Goal: Task Accomplishment & Management: Use online tool/utility

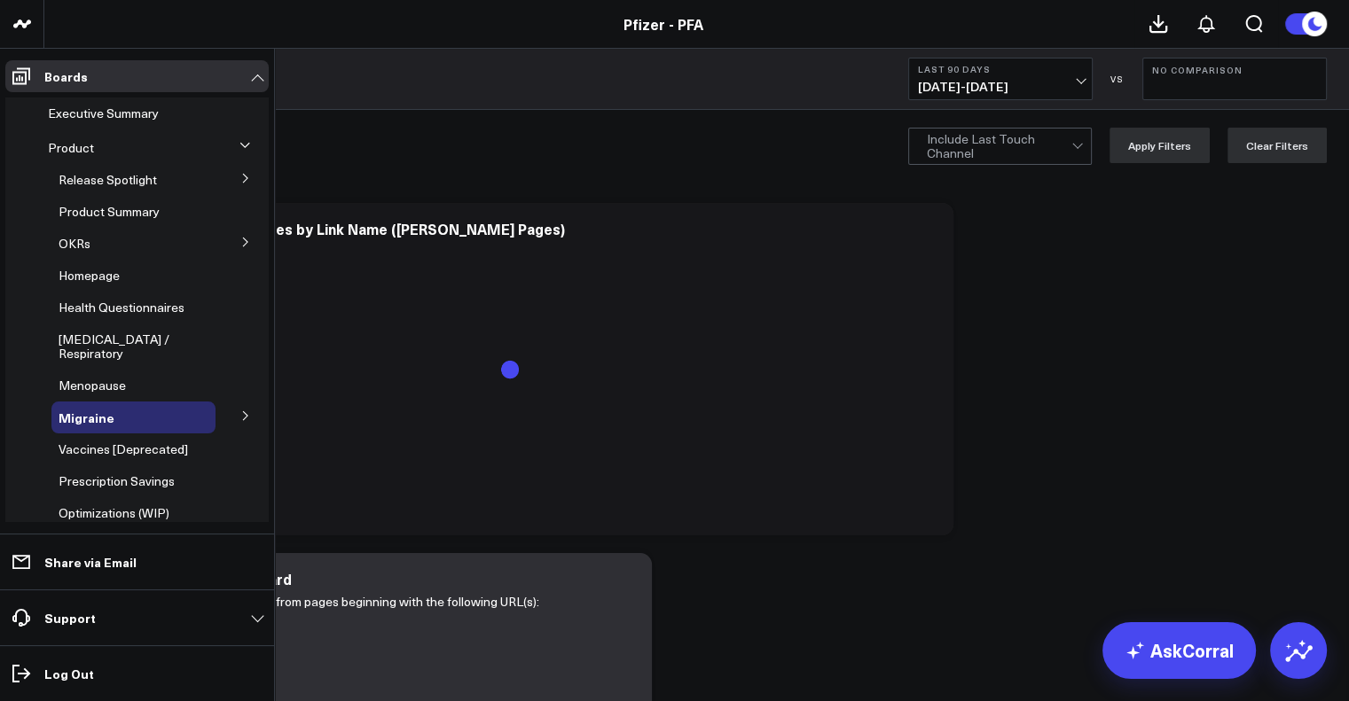
click at [119, 148] on div "Product" at bounding box center [128, 148] width 175 height 32
click at [239, 148] on icon at bounding box center [244, 145] width 11 height 11
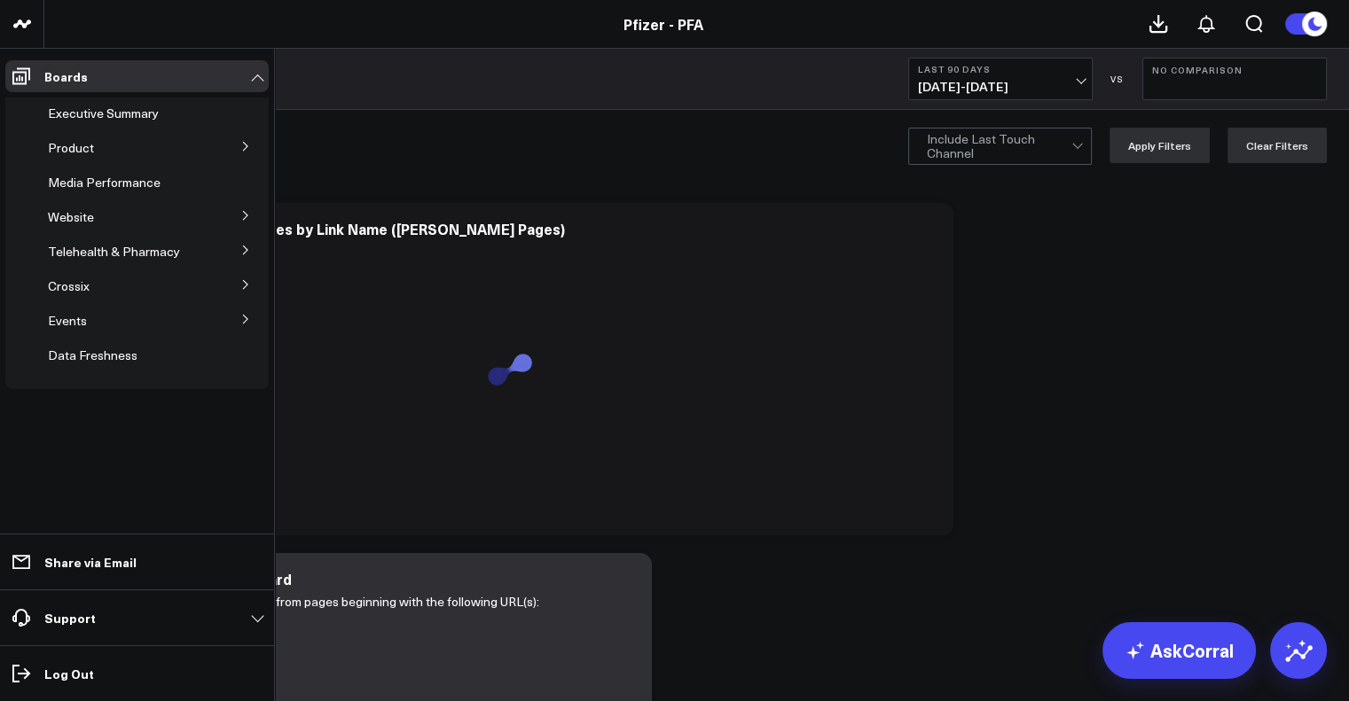
click at [238, 148] on button at bounding box center [246, 145] width 46 height 27
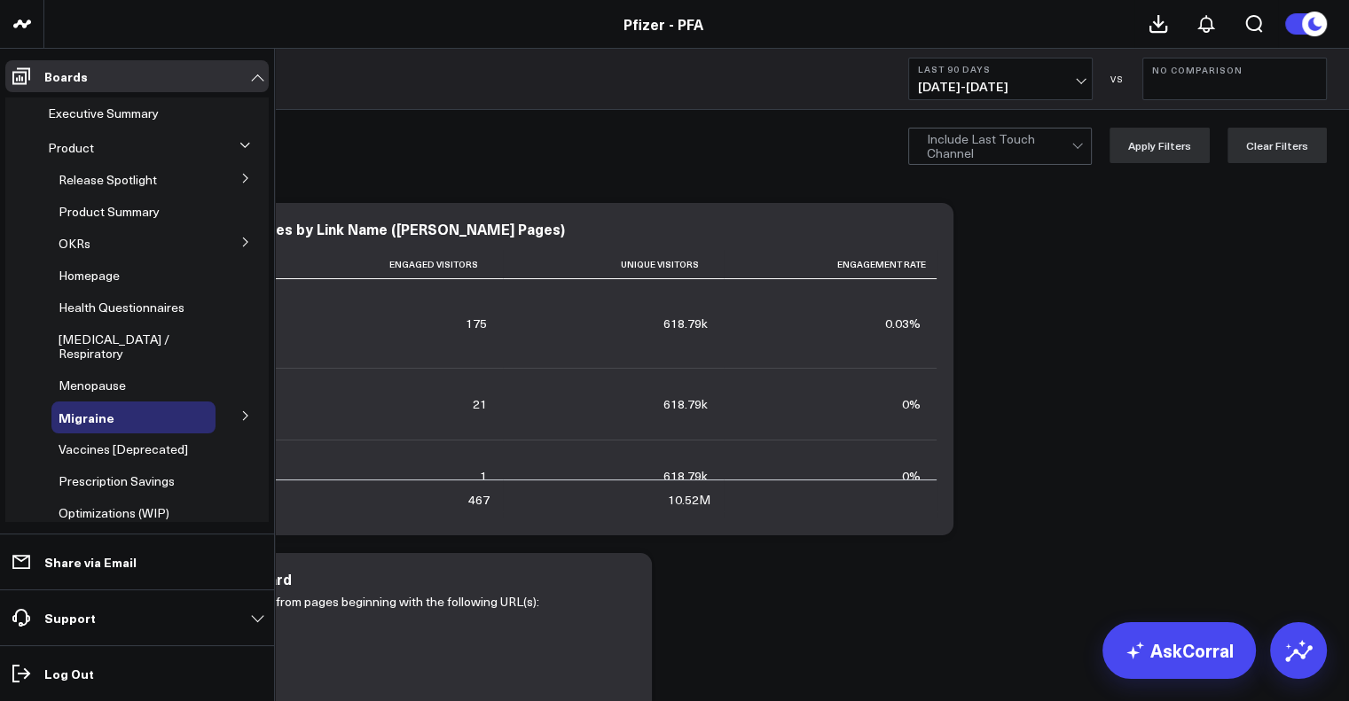
click at [240, 176] on icon at bounding box center [245, 178] width 11 height 11
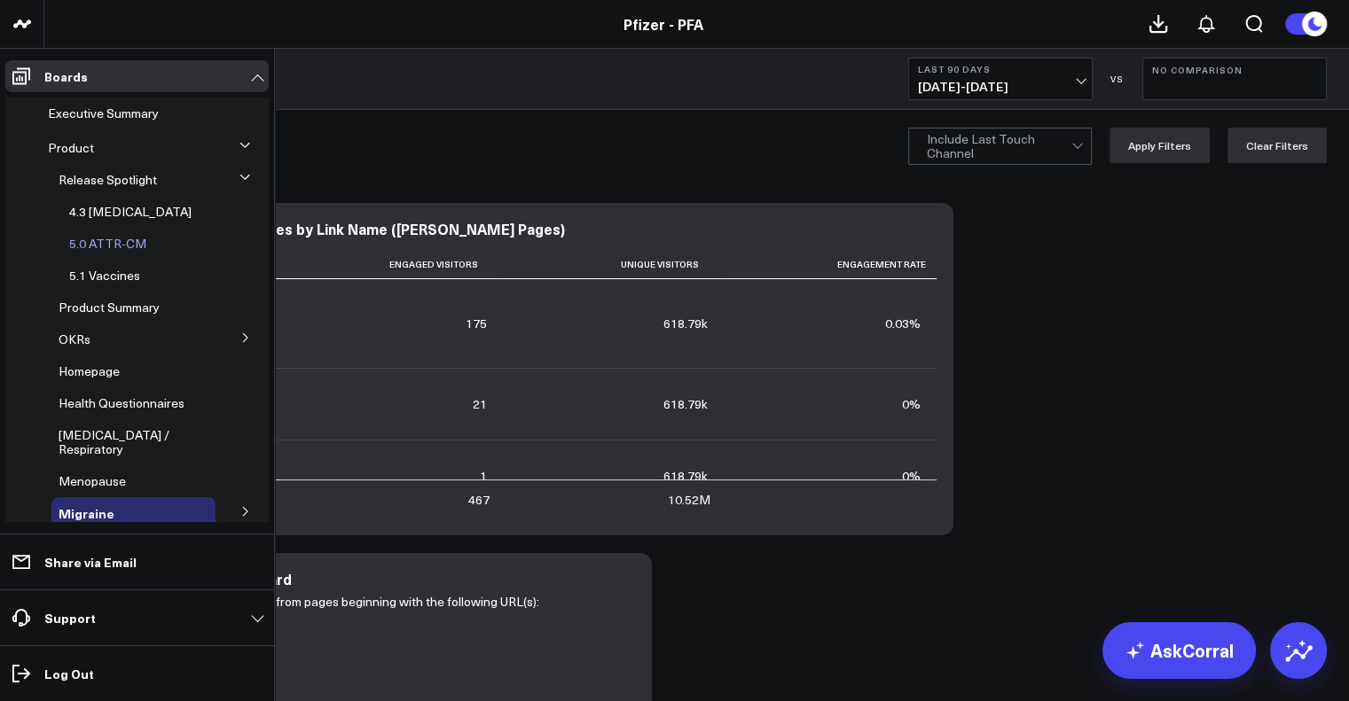
click at [106, 240] on span "5.0 ATTR-CM" at bounding box center [107, 243] width 77 height 17
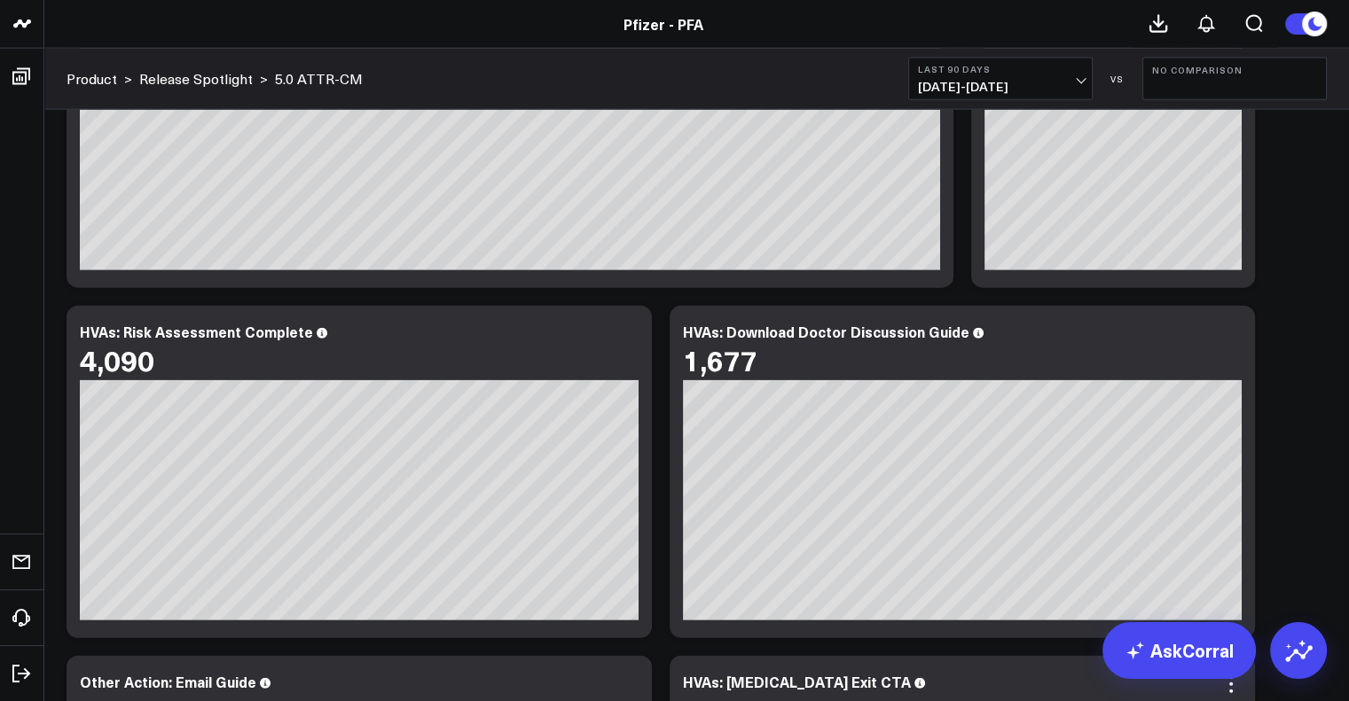
scroll to position [4004, 0]
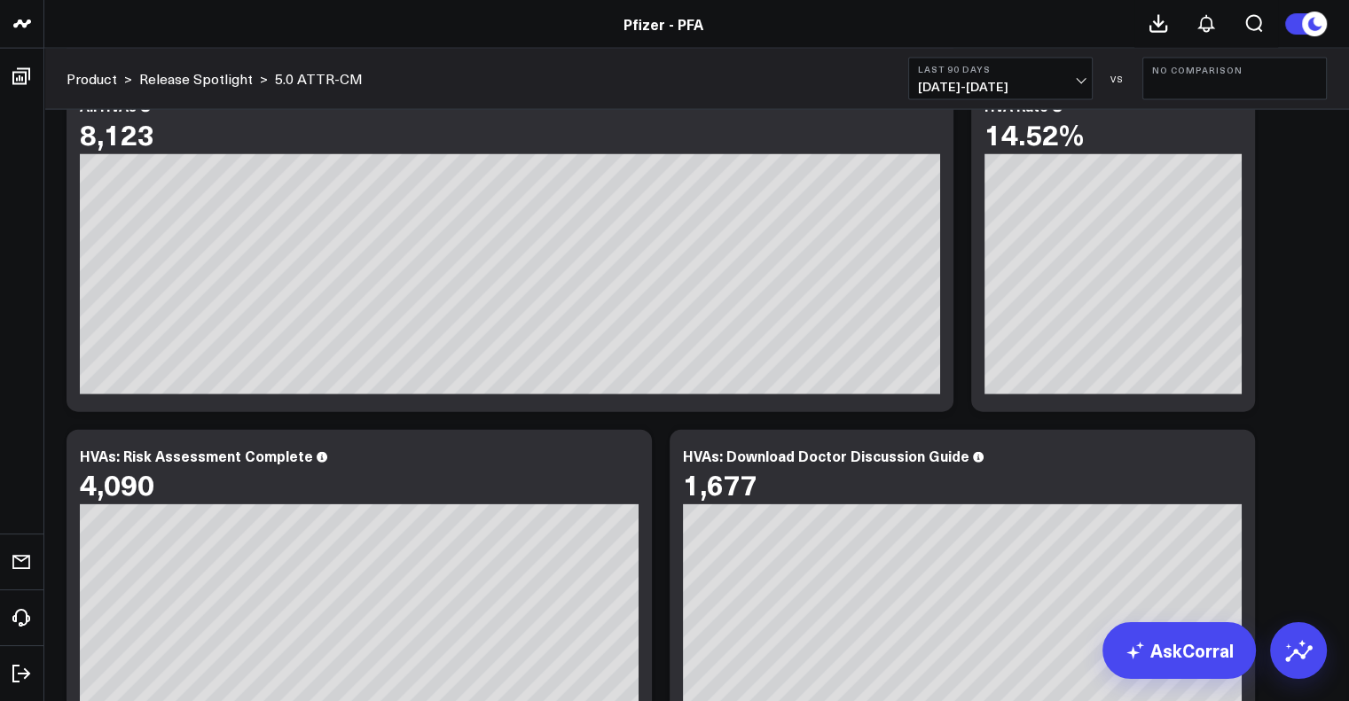
click at [1014, 86] on span "[DATE] - [DATE]" at bounding box center [1000, 87] width 165 height 14
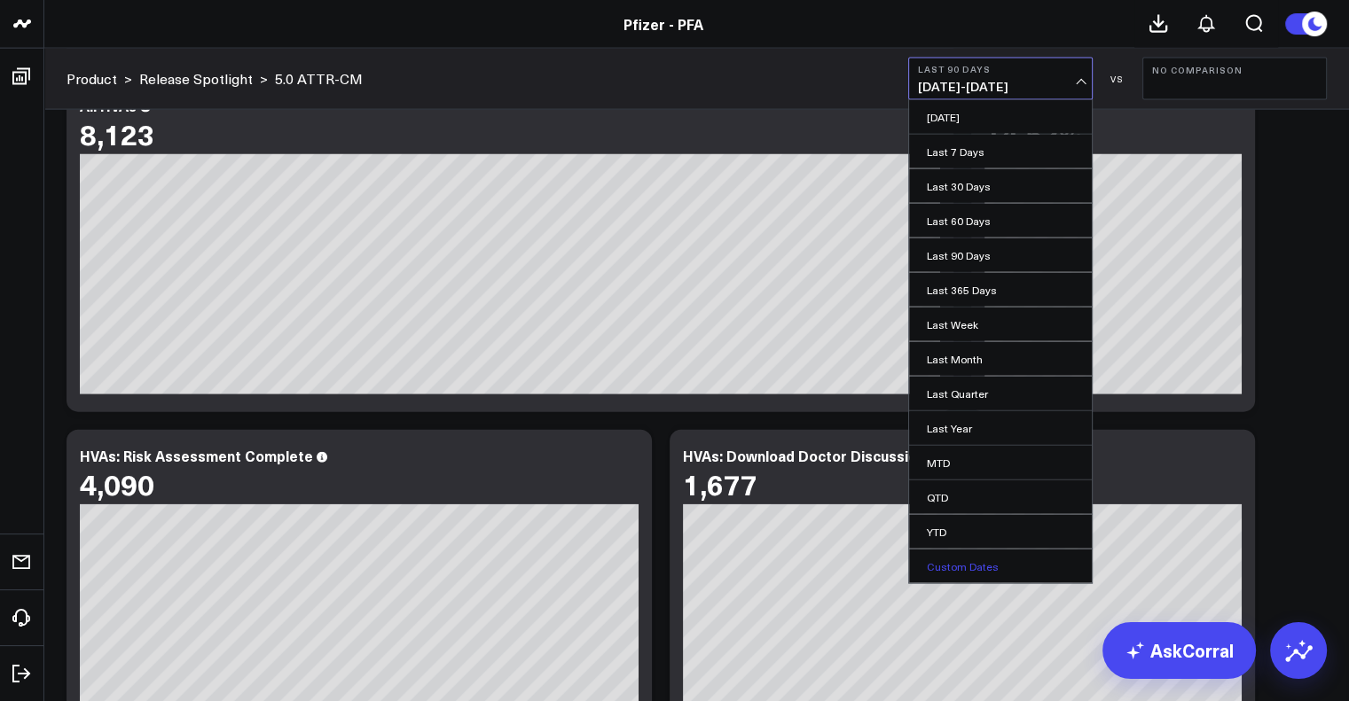
click at [979, 560] on link "Custom Dates" at bounding box center [1000, 567] width 183 height 34
select select "8"
select select "2025"
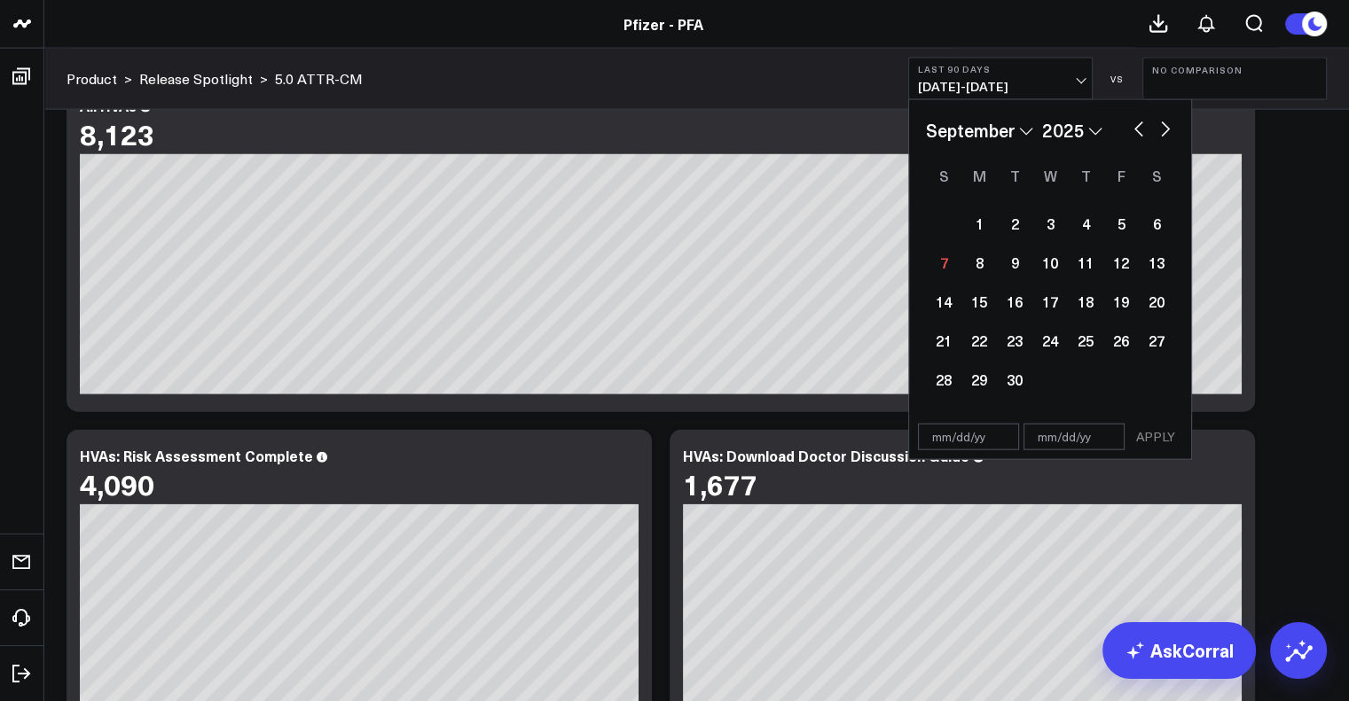
click at [1134, 129] on button "button" at bounding box center [1139, 127] width 18 height 21
select select "7"
select select "2025"
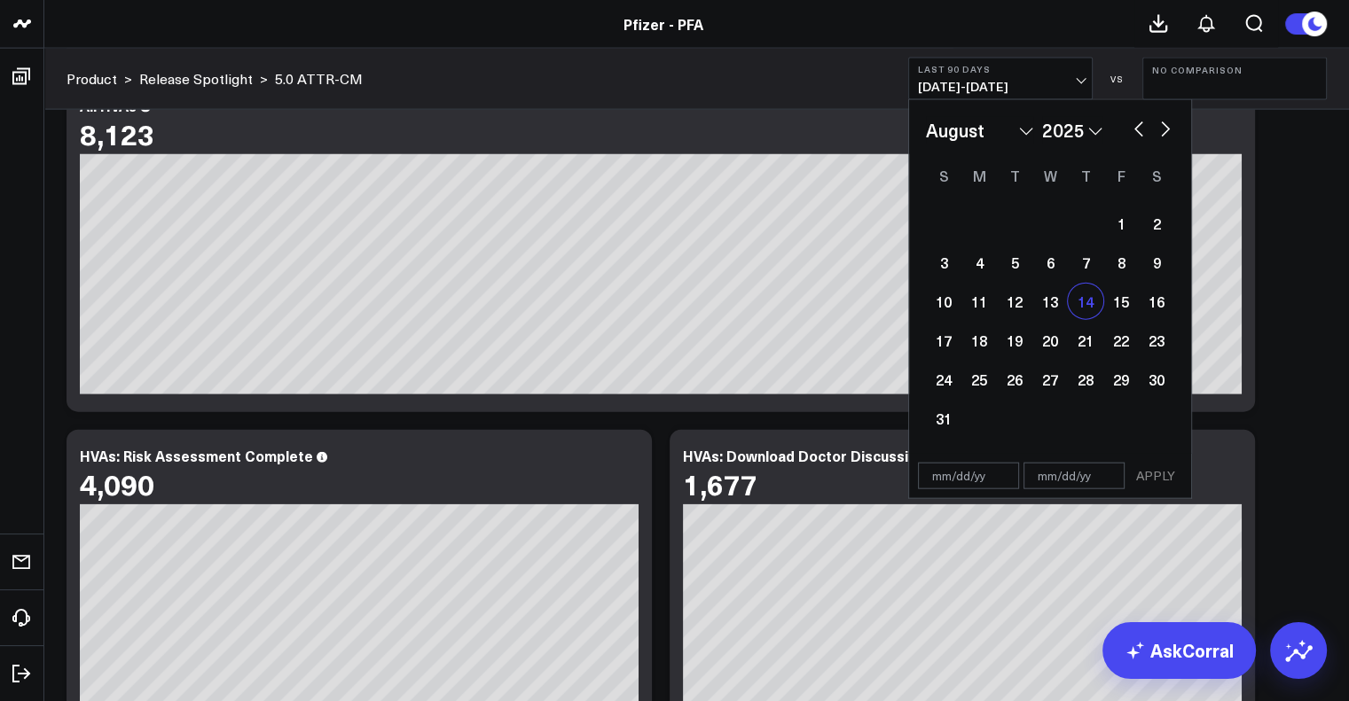
click at [1092, 308] on div "14" at bounding box center [1085, 301] width 35 height 35
type input "[DATE]"
select select "7"
select select "2025"
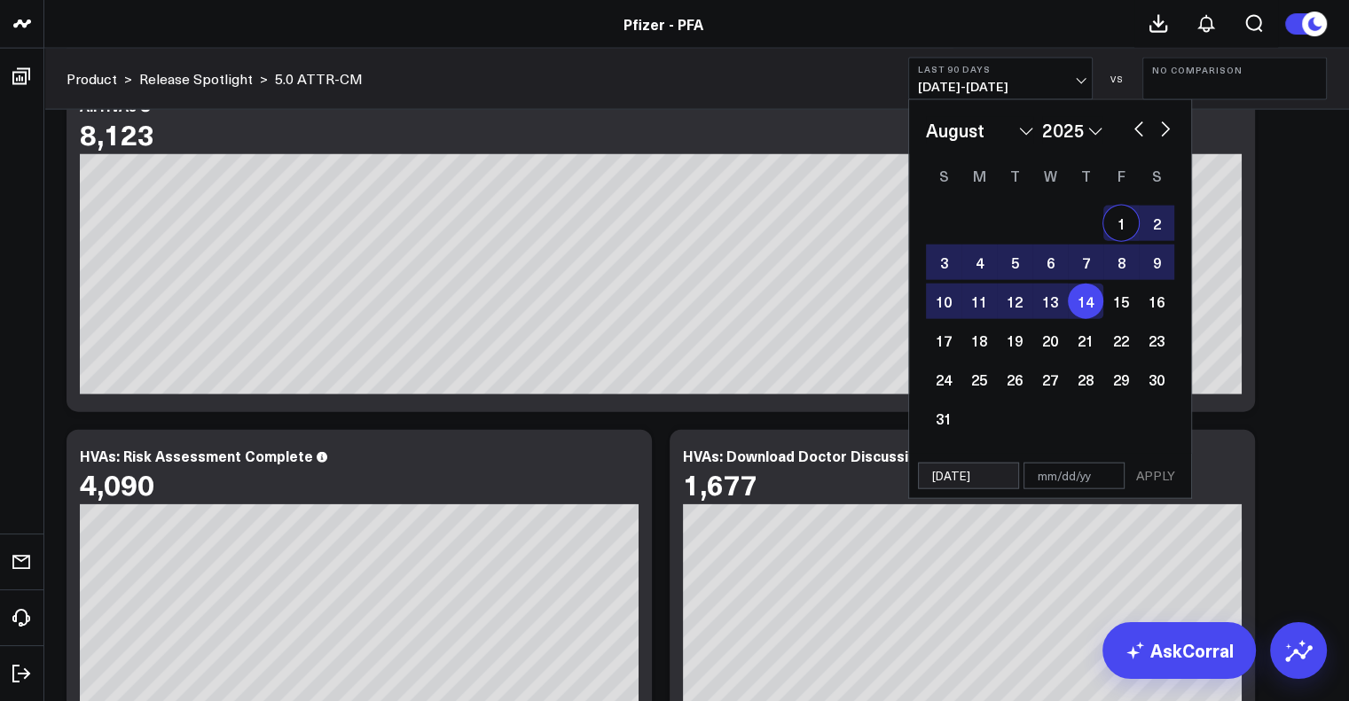
click at [1171, 126] on button "button" at bounding box center [1165, 127] width 18 height 21
select select "8"
select select "2025"
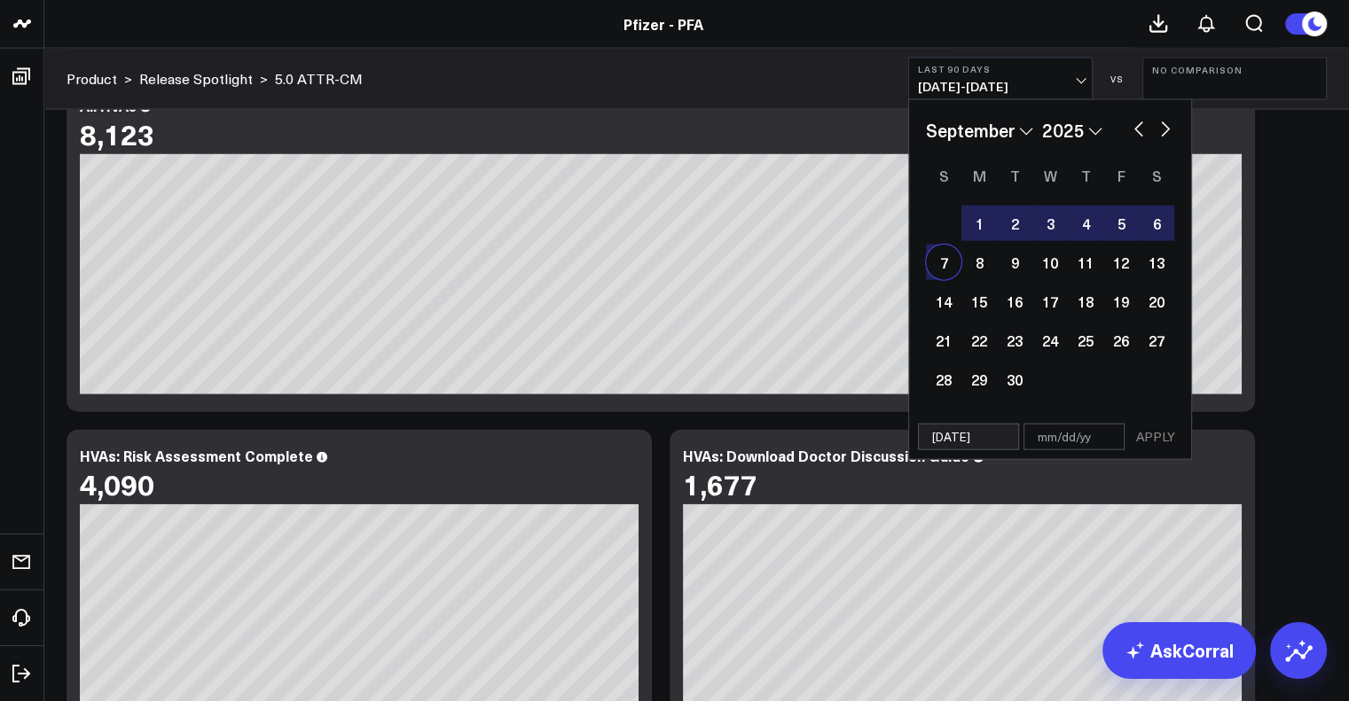
click at [940, 271] on div "7" at bounding box center [943, 262] width 35 height 35
type input "[DATE]"
select select "8"
select select "2025"
click at [1158, 437] on button "APPLY" at bounding box center [1155, 437] width 53 height 27
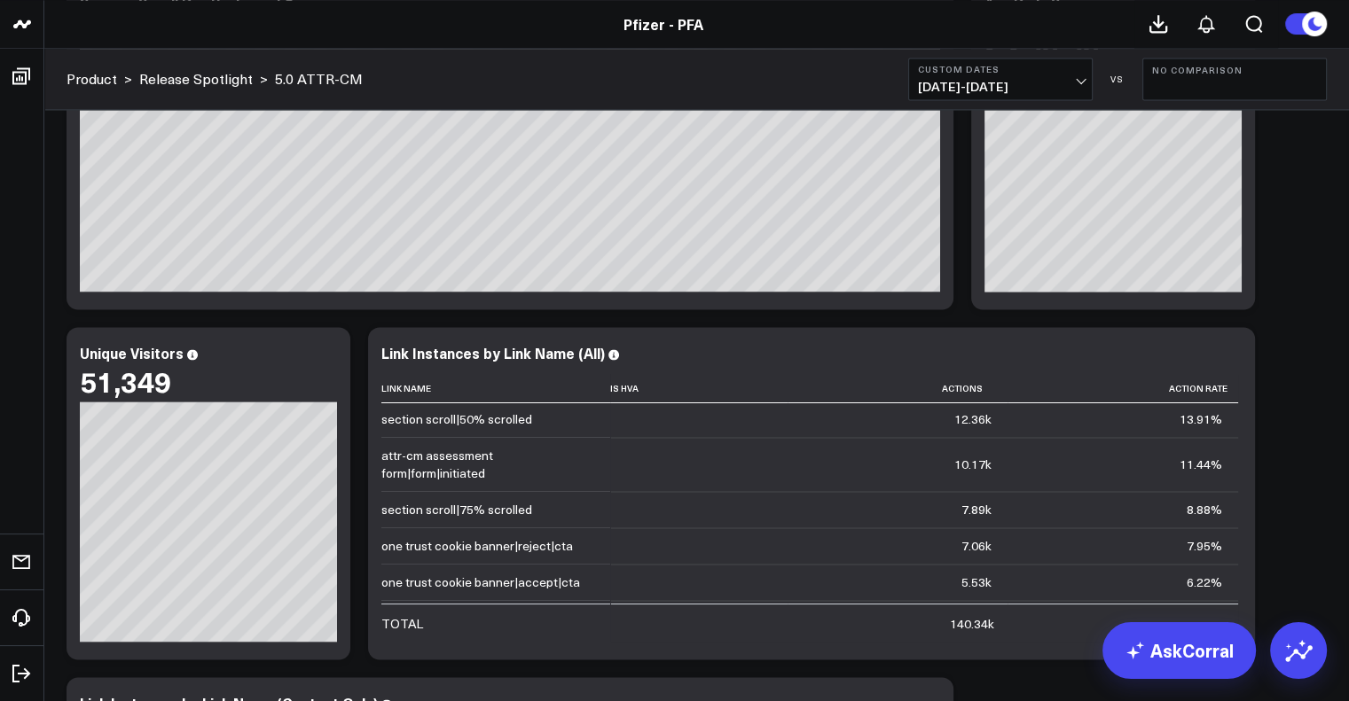
scroll to position [2790, 0]
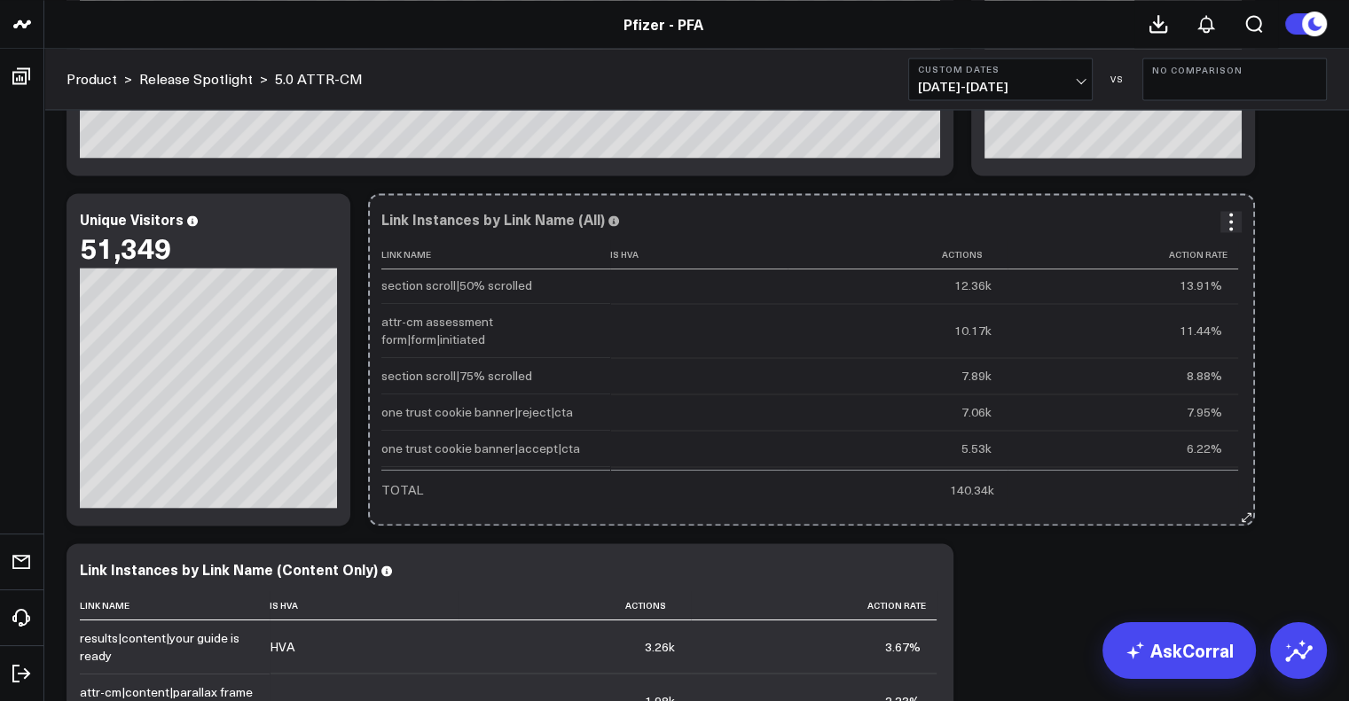
click at [1247, 519] on icon at bounding box center [1246, 517] width 13 height 13
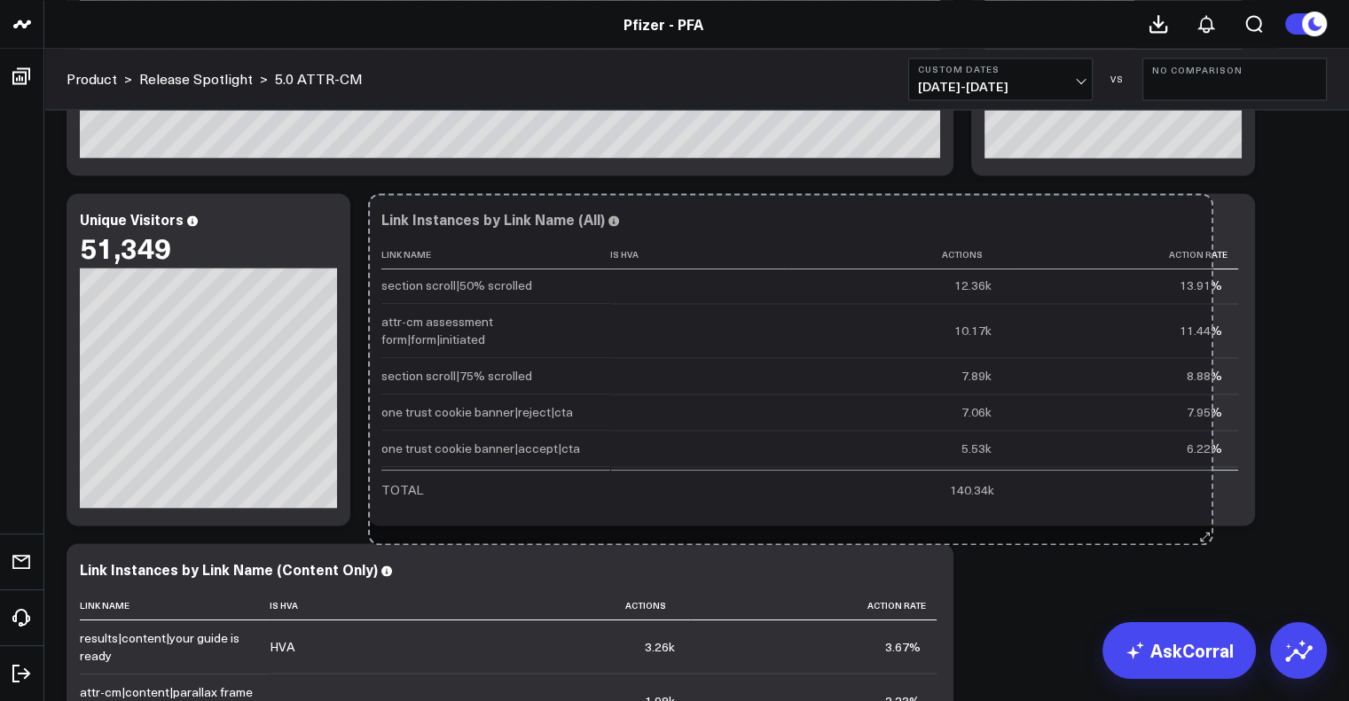
drag, startPoint x: 1247, startPoint y: 519, endPoint x: 1205, endPoint y: 536, distance: 45.0
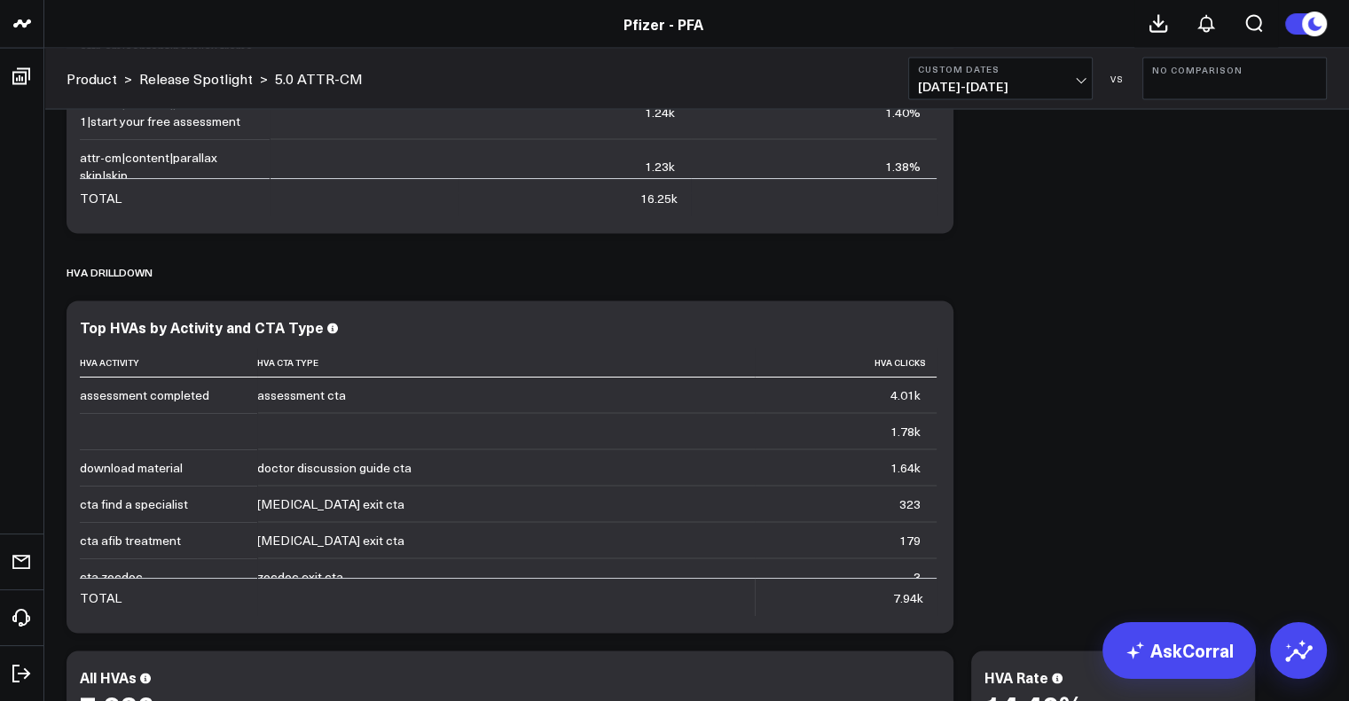
scroll to position [3579, 0]
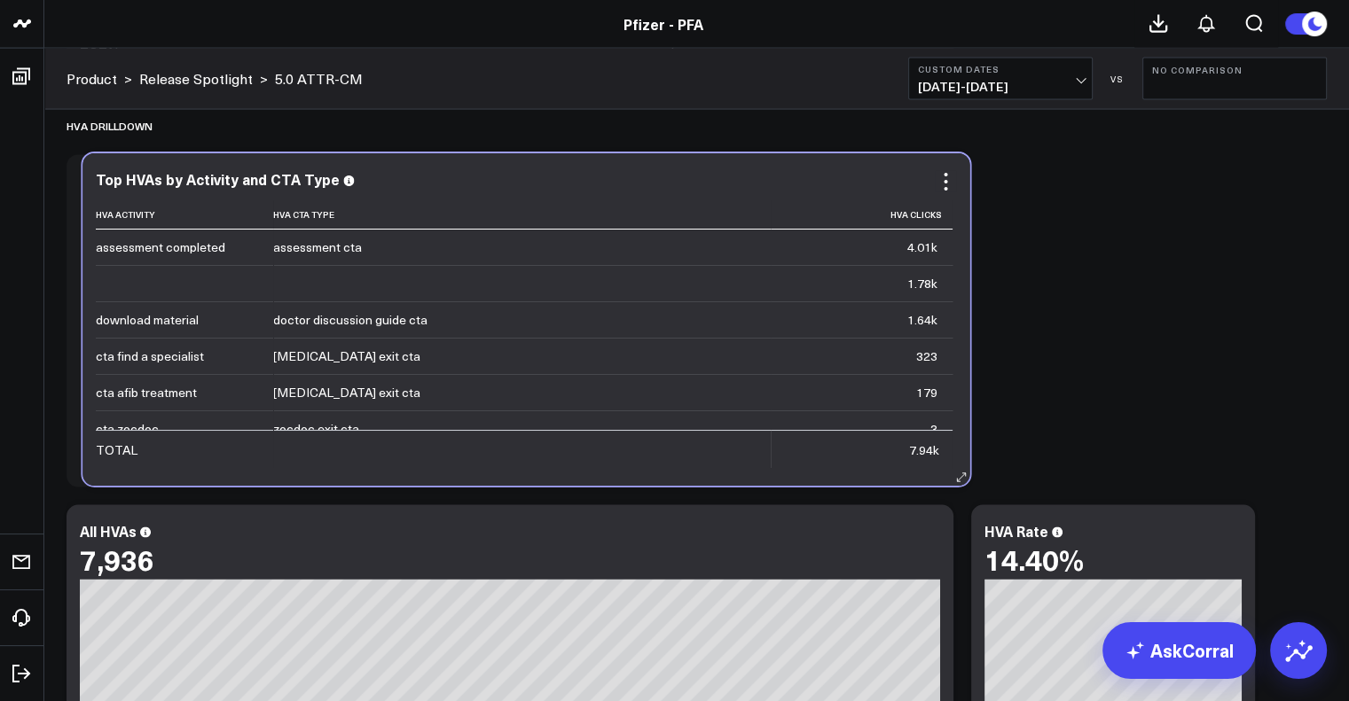
drag, startPoint x: 131, startPoint y: 286, endPoint x: 144, endPoint y: 285, distance: 12.5
click at [144, 285] on td at bounding box center [184, 283] width 177 height 36
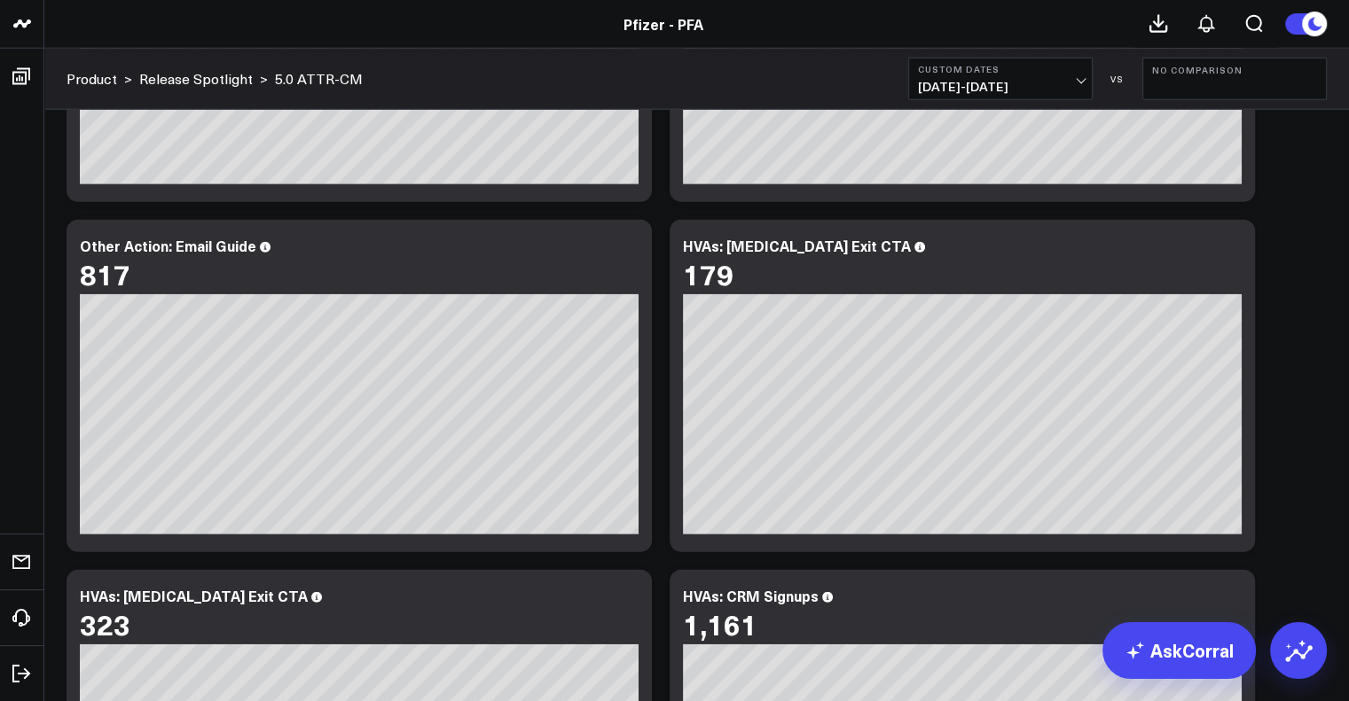
scroll to position [4822, 0]
